Goal: Transaction & Acquisition: Purchase product/service

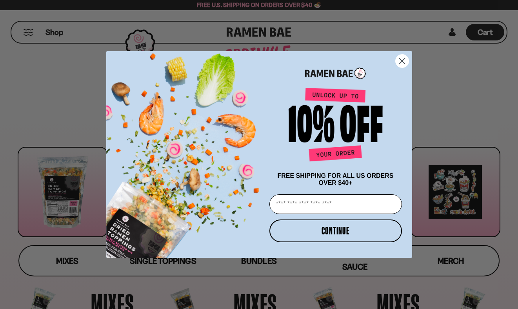
click at [402, 59] on icon "Close dialog" at bounding box center [401, 60] width 5 height 5
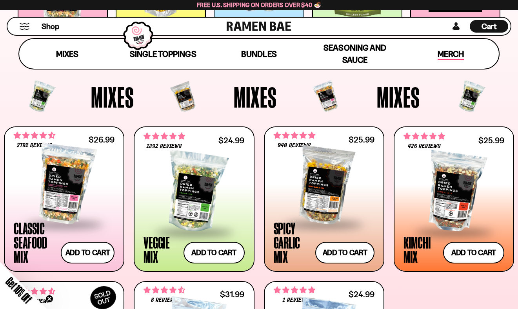
scroll to position [220, 0]
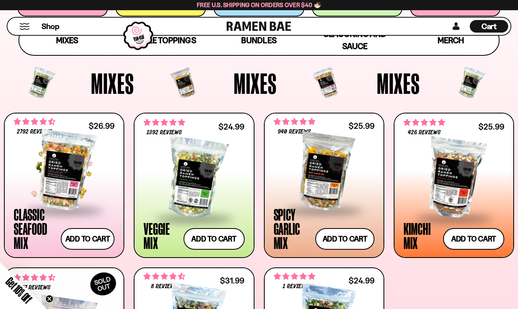
click at [60, 162] on div at bounding box center [64, 170] width 101 height 78
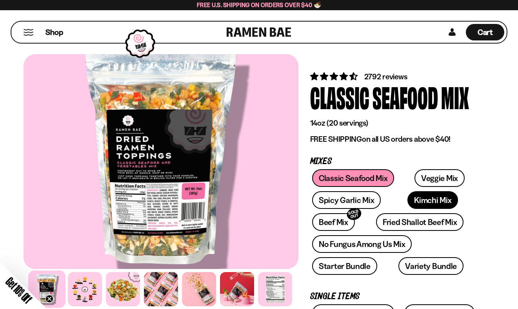
click at [419, 201] on link "Kimchi Mix" at bounding box center [432, 200] width 51 height 18
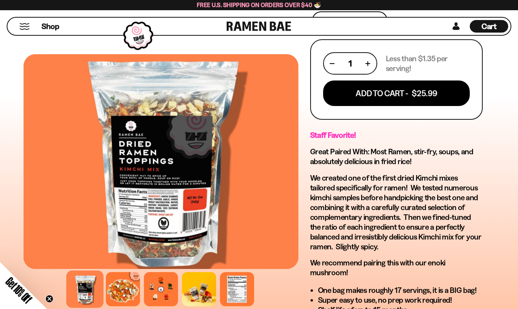
scroll to position [404, 0]
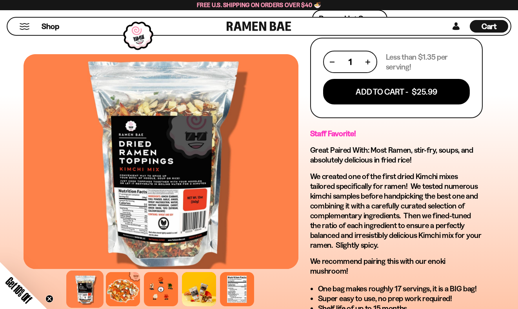
click at [419, 201] on p "We created one of the first dried Kimchi mixes tailored specifically for ramen!…" at bounding box center [396, 210] width 173 height 78
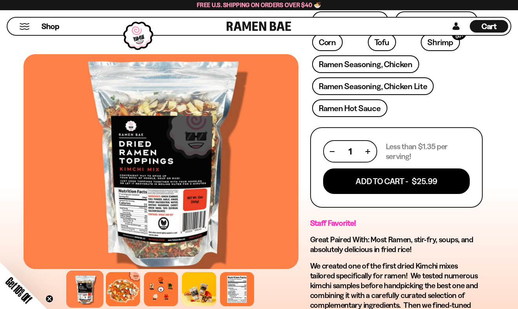
scroll to position [316, 0]
